Goal: Find contact information: Find contact information

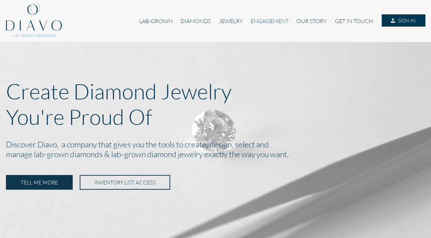
click at [276, 20] on link "ENGAGEMENT" at bounding box center [270, 20] width 46 height 13
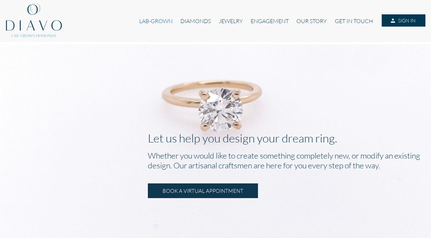
click at [160, 22] on link "LAB-GROWN" at bounding box center [155, 20] width 41 height 13
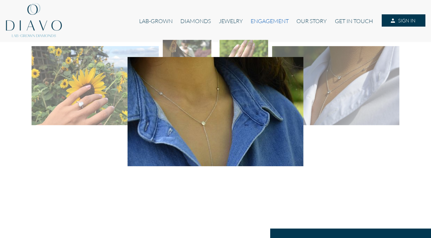
click at [262, 20] on link "ENGAGEMENT" at bounding box center [270, 20] width 46 height 13
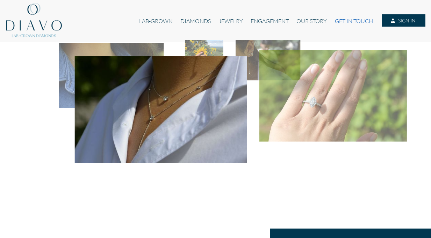
click at [348, 24] on link "GET IN TOUCH" at bounding box center [354, 20] width 46 height 13
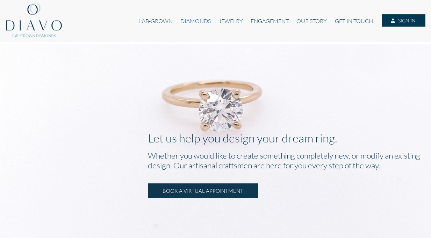
click at [183, 21] on link "DIAMONDS" at bounding box center [195, 20] width 38 height 13
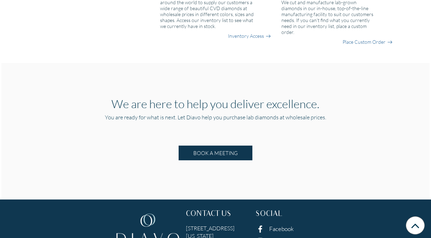
scroll to position [720, 0]
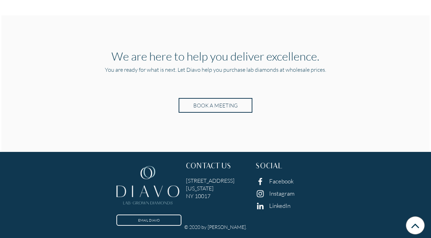
click at [220, 103] on span "BOOK A MEETING" at bounding box center [215, 105] width 44 height 6
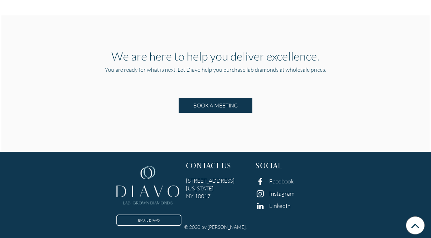
scroll to position [476, 0]
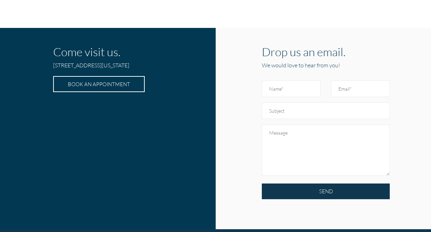
scroll to position [300, 0]
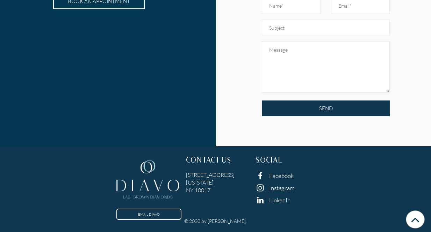
click at [235, 174] on h5 "[STREET_ADDRESS][US_STATE]" at bounding box center [215, 182] width 59 height 23
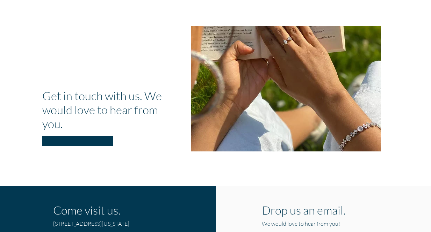
scroll to position [0, 0]
